Goal: Task Accomplishment & Management: Complete application form

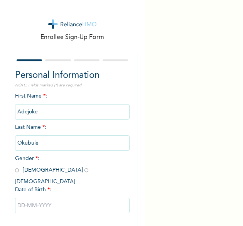
click at [84, 171] on input "radio" at bounding box center [86, 169] width 4 height 7
radio input "true"
click at [50, 198] on input "text" at bounding box center [72, 205] width 115 height 15
select select "9"
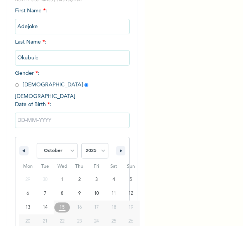
scroll to position [108, 0]
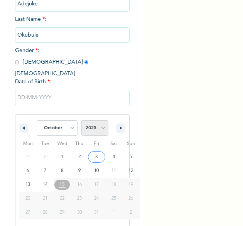
click at [98, 122] on select "2025 2024 2023 2022 2021 2020 2019 2018 2017 2016 2015 2014 2013 2012 2011 2010…" at bounding box center [94, 127] width 27 height 15
select select "1986"
click at [81, 120] on select "2025 2024 2023 2022 2021 2020 2019 2018 2017 2016 2015 2014 2013 2012 2011 2010…" at bounding box center [94, 127] width 27 height 15
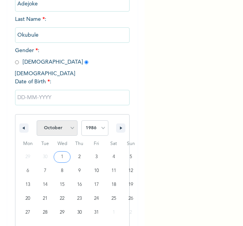
click at [70, 123] on select "January February March April May June July August September October November De…" at bounding box center [57, 127] width 41 height 15
select select "11"
click at [37, 120] on select "January February March April May June July August September October November De…" at bounding box center [57, 127] width 41 height 15
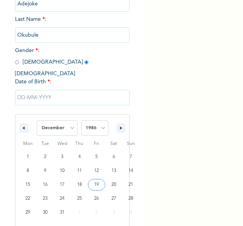
type input "[DATE]"
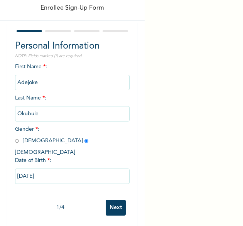
click at [111, 200] on input "Next" at bounding box center [116, 208] width 20 height 16
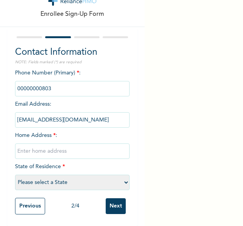
click at [47, 146] on input "text" at bounding box center [72, 150] width 115 height 15
type input "8, [PERSON_NAME] Close off [GEOGRAPHIC_DATA] Off [PERSON_NAME][GEOGRAPHIC_DATA]"
click at [78, 176] on select "Please select a State [PERSON_NAME] (FCT) [PERSON_NAME] Ibom [GEOGRAPHIC_DATA] …" at bounding box center [72, 181] width 115 height 15
select select "25"
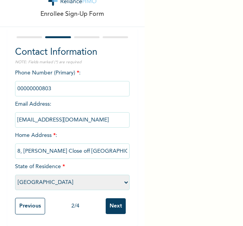
click at [15, 174] on select "Please select a State [PERSON_NAME] (FCT) [PERSON_NAME] Ibom [GEOGRAPHIC_DATA] …" at bounding box center [72, 181] width 115 height 15
click at [57, 82] on input "phone" at bounding box center [72, 88] width 115 height 15
click at [51, 82] on input "phone" at bounding box center [72, 88] width 115 height 15
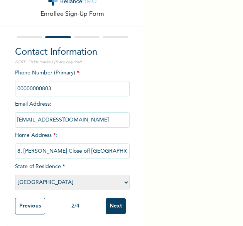
click at [51, 82] on input "phone" at bounding box center [72, 88] width 115 height 15
drag, startPoint x: 51, startPoint y: 82, endPoint x: 37, endPoint y: 83, distance: 14.3
click at [37, 83] on input "phone" at bounding box center [72, 88] width 115 height 15
drag, startPoint x: 37, startPoint y: 83, endPoint x: 59, endPoint y: 83, distance: 22.7
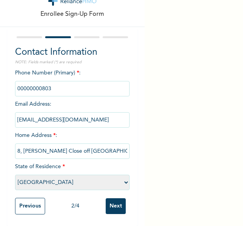
click at [59, 83] on input "phone" at bounding box center [72, 88] width 115 height 15
click at [56, 83] on input "phone" at bounding box center [72, 88] width 115 height 15
click at [45, 119] on input "[EMAIL_ADDRESS][DOMAIN_NAME]" at bounding box center [72, 119] width 115 height 15
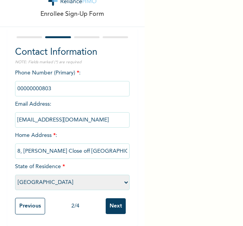
click at [56, 83] on input "phone" at bounding box center [72, 88] width 115 height 15
click at [111, 200] on input "Next" at bounding box center [116, 206] width 20 height 16
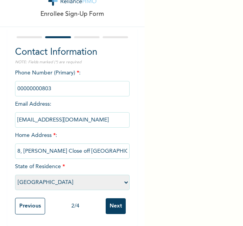
scroll to position [0, 0]
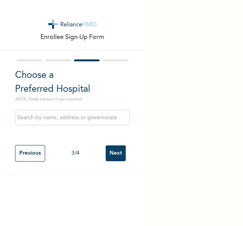
click at [83, 116] on input "text" at bounding box center [72, 117] width 115 height 15
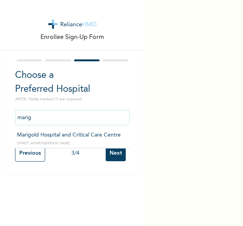
type input "Marigold Hospital and Critical Care Centre"
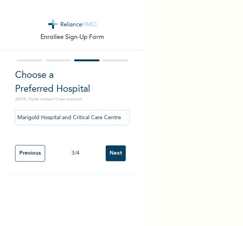
click at [111, 151] on input "Next" at bounding box center [116, 153] width 20 height 16
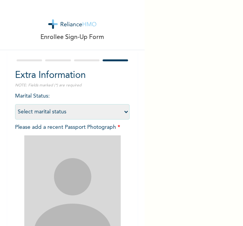
click at [120, 111] on select "Select marital status [DEMOGRAPHIC_DATA] Married [DEMOGRAPHIC_DATA] Widow/[DEMO…" at bounding box center [72, 111] width 115 height 15
select select "2"
click at [15, 104] on select "Select marital status [DEMOGRAPHIC_DATA] Married [DEMOGRAPHIC_DATA] Widow/[DEMO…" at bounding box center [72, 111] width 115 height 15
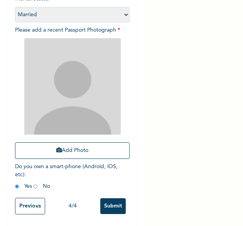
scroll to position [104, 0]
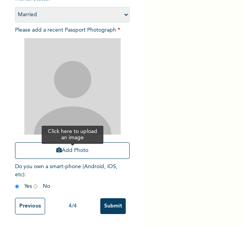
click at [56, 147] on icon "button" at bounding box center [58, 149] width 5 height 5
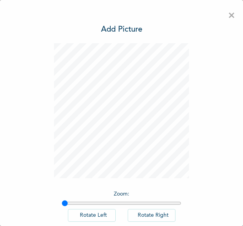
scroll to position [43, 0]
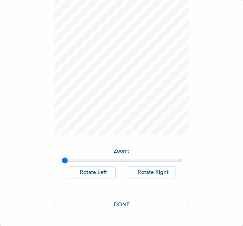
click at [116, 201] on button "DONE" at bounding box center [121, 204] width 135 height 13
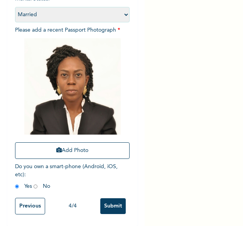
scroll to position [104, 0]
click at [108, 200] on input "Submit" at bounding box center [112, 206] width 25 height 16
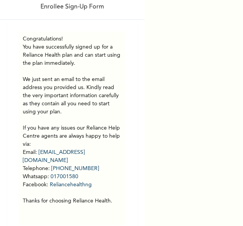
scroll to position [47, 0]
